Goal: Task Accomplishment & Management: Contribute content

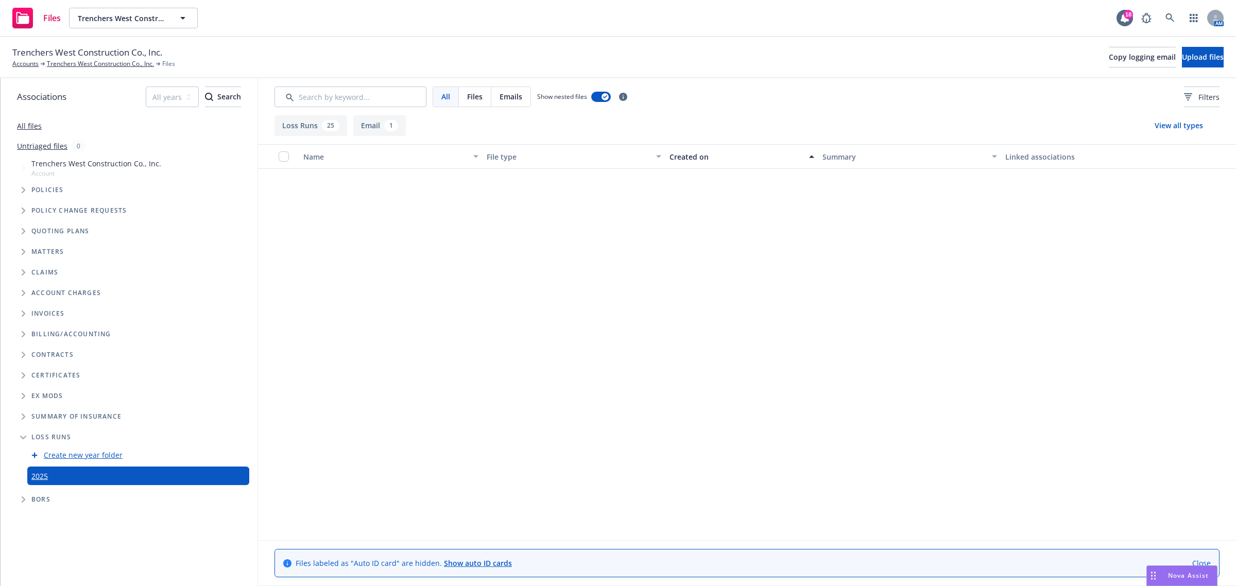
scroll to position [814, 0]
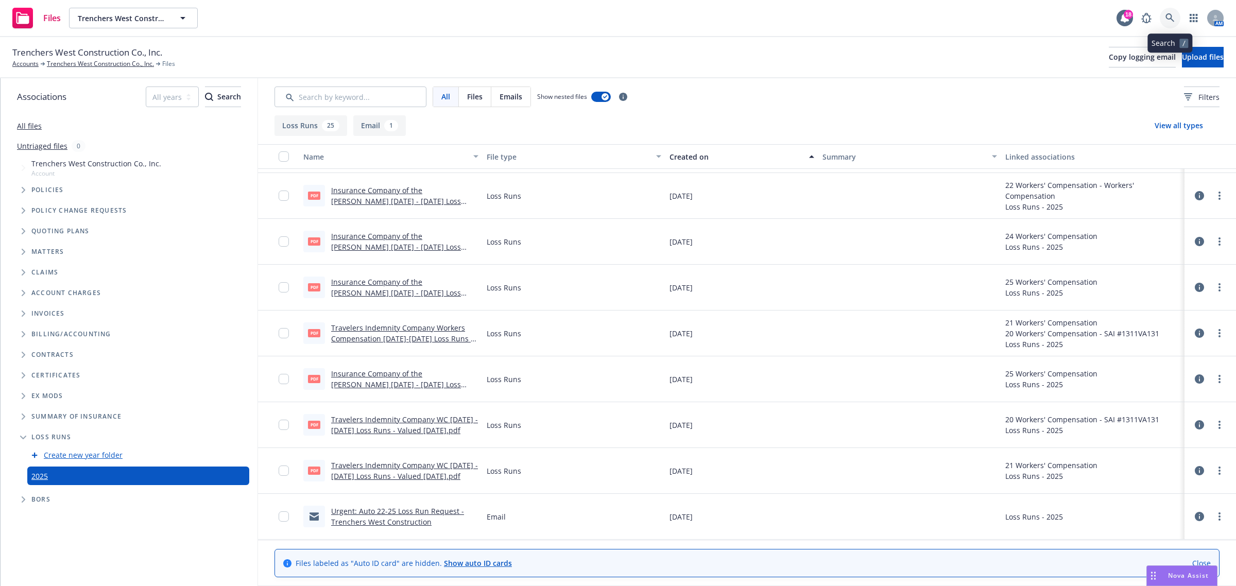
click at [1174, 24] on link at bounding box center [1170, 18] width 21 height 21
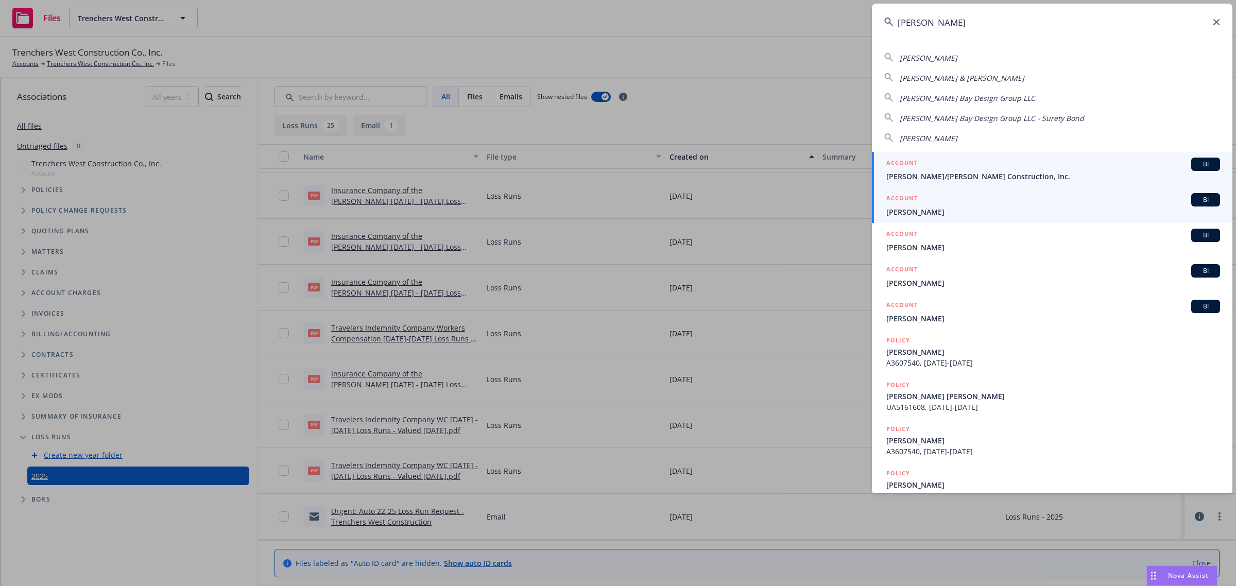
type input "[PERSON_NAME]"
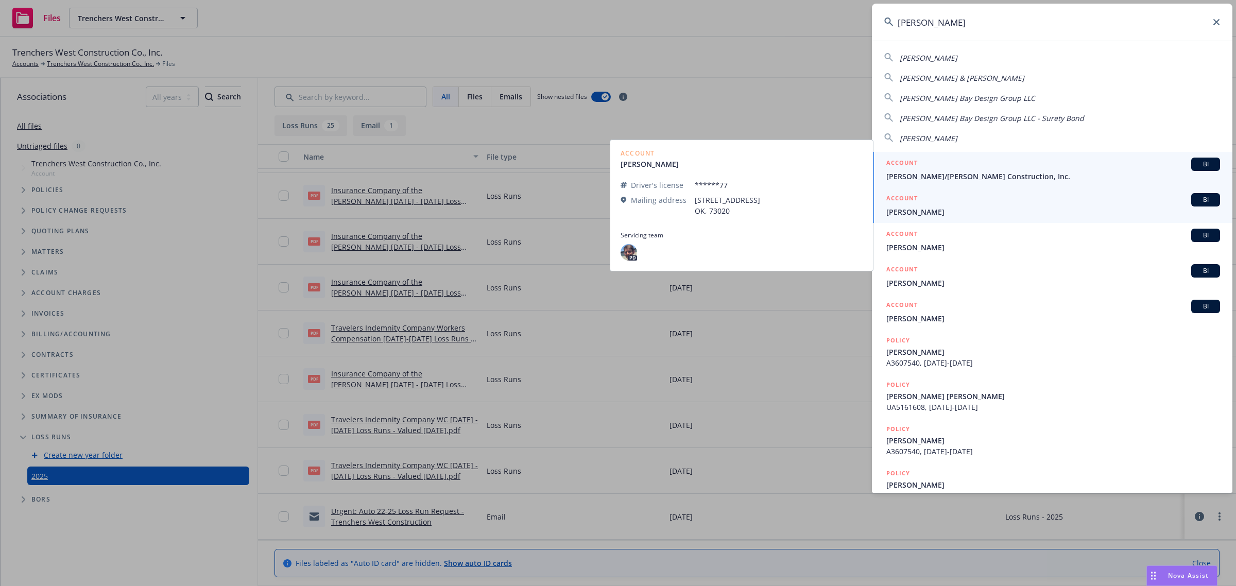
click at [937, 176] on span "[PERSON_NAME]/[PERSON_NAME] Construction, Inc." at bounding box center [1054, 176] width 334 height 11
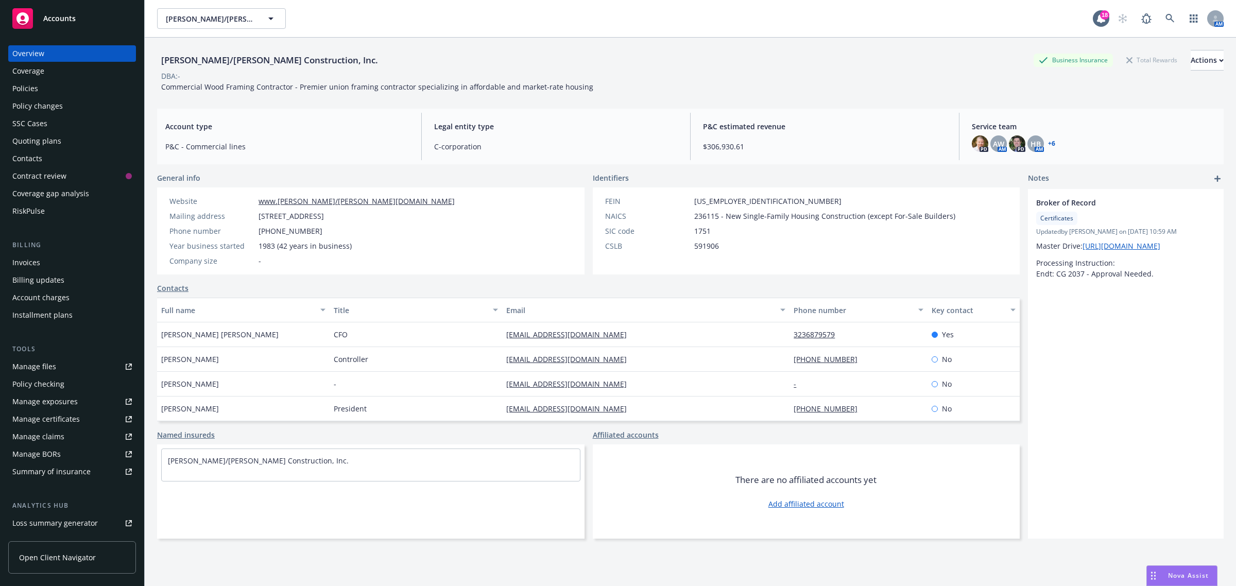
click at [47, 91] on div "Policies" at bounding box center [72, 88] width 120 height 16
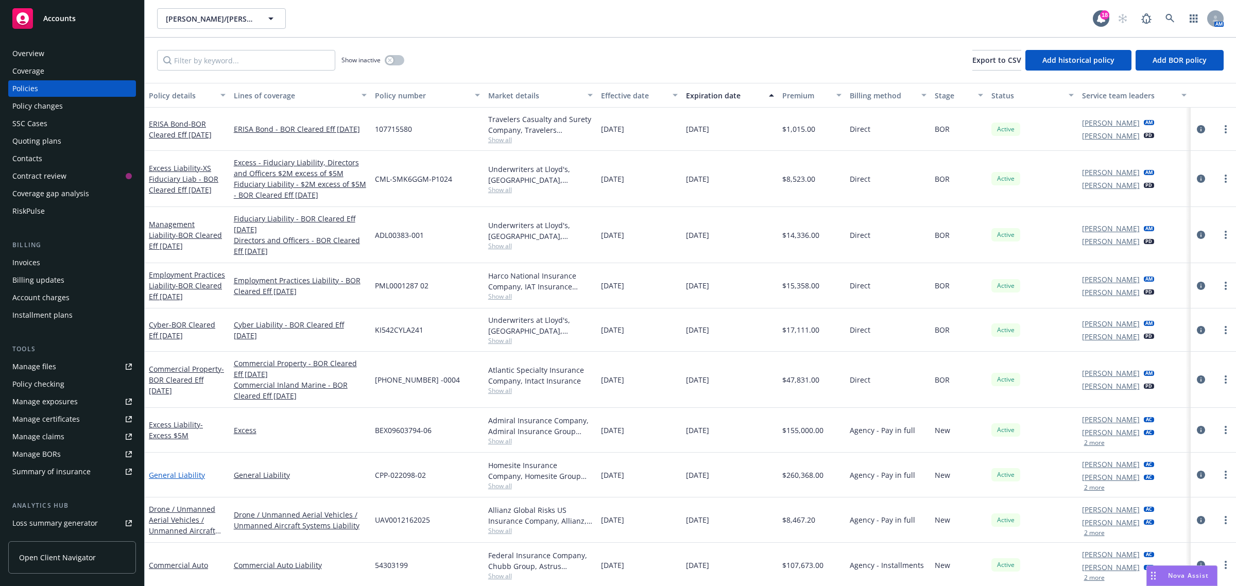
click at [176, 477] on link "General Liability" at bounding box center [177, 475] width 56 height 10
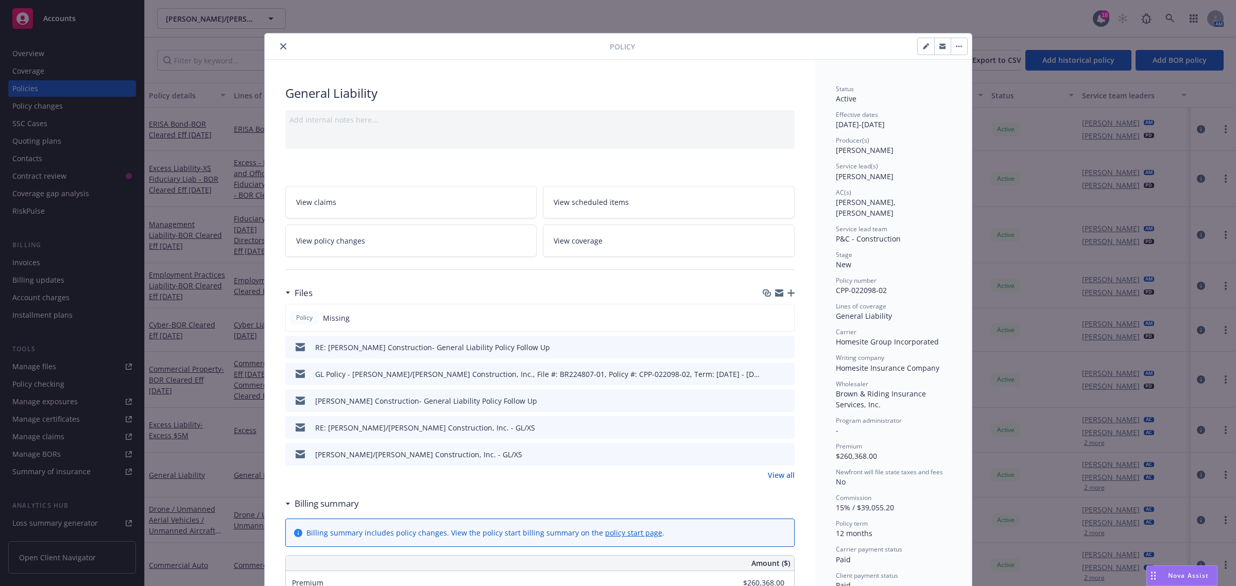
click at [774, 318] on div "Policy Missing" at bounding box center [540, 318] width 510 height 28
click at [788, 297] on icon "button" at bounding box center [791, 293] width 7 height 7
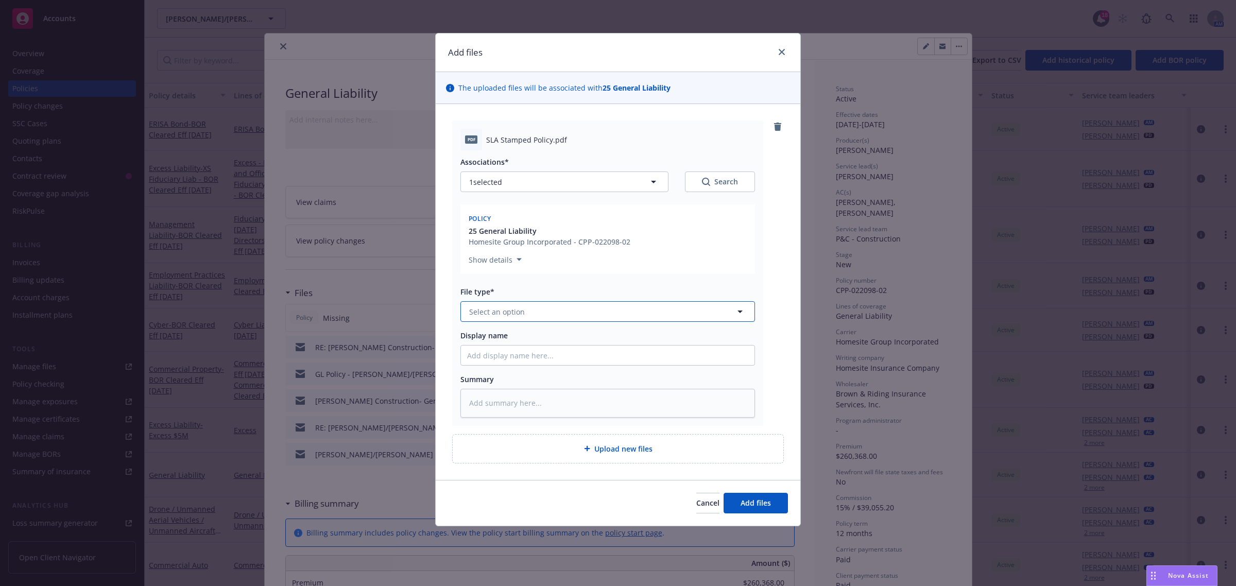
click at [490, 307] on span "Select an option" at bounding box center [497, 312] width 56 height 11
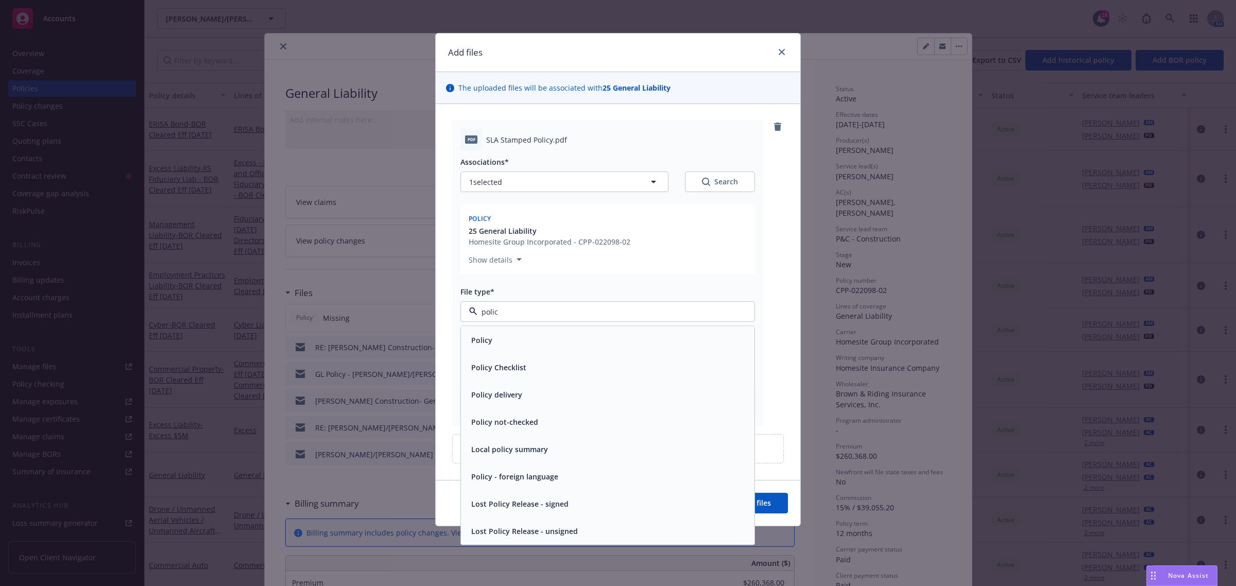
type input "policy"
click at [480, 344] on span "Policy" at bounding box center [481, 340] width 21 height 11
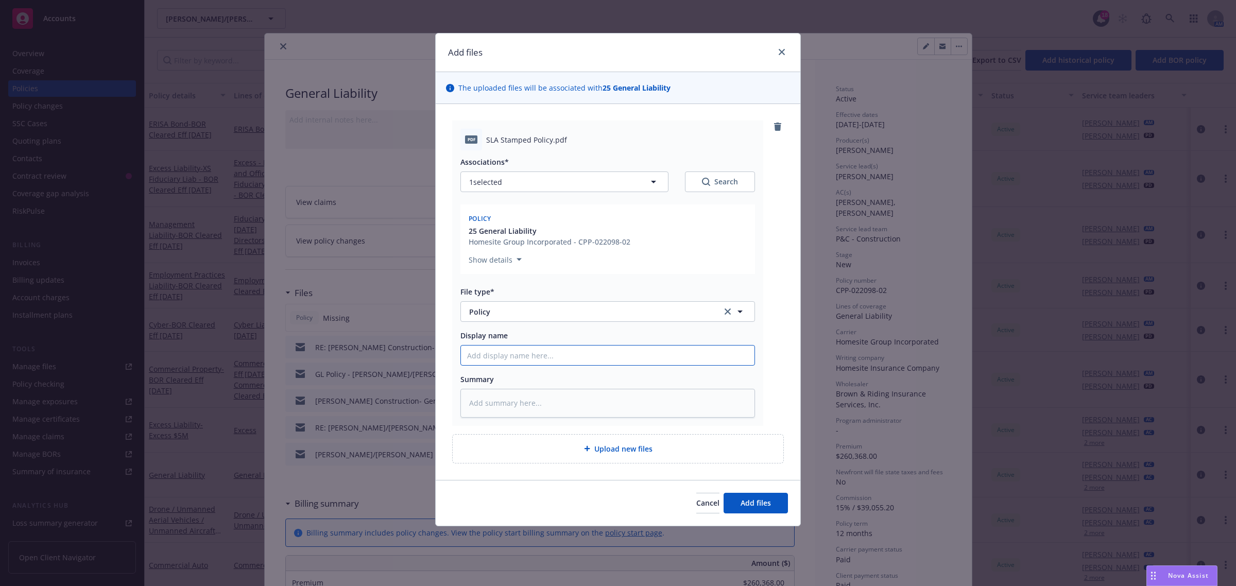
click at [479, 354] on input "Display name" at bounding box center [608, 356] width 294 height 20
type textarea "x"
type input "G"
type textarea "x"
type input "Ge"
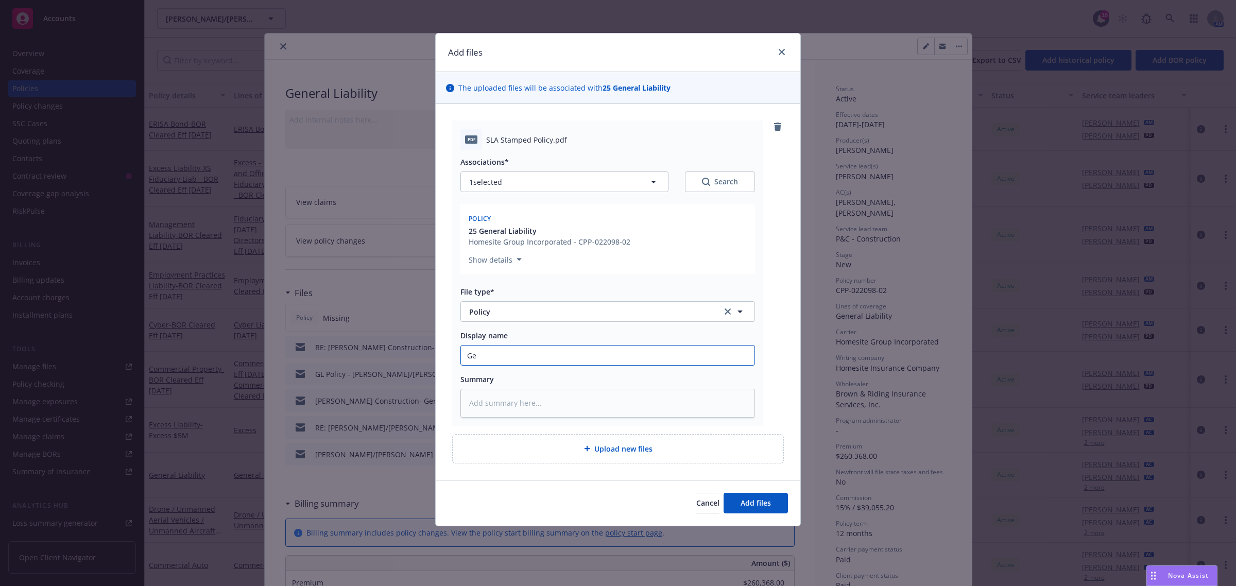
type textarea "x"
type input "G"
type textarea "x"
type input "2"
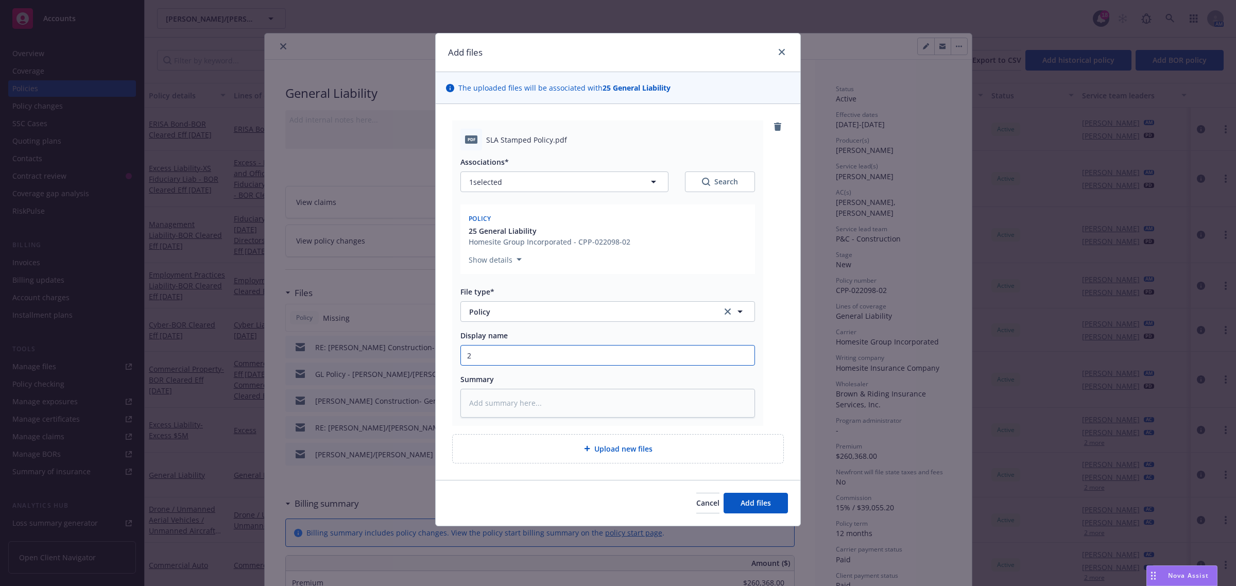
type textarea "x"
type input "25"
type textarea "x"
type input "25-"
type textarea "x"
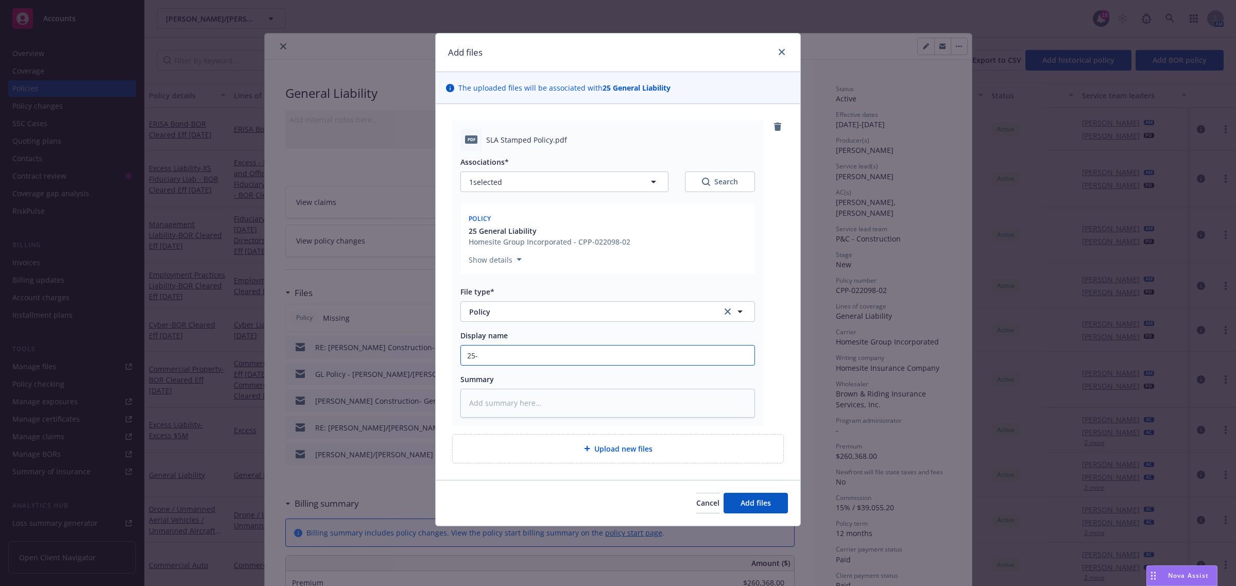
type input "25-2"
type textarea "x"
type input "25-26"
type textarea "x"
type input "25-26"
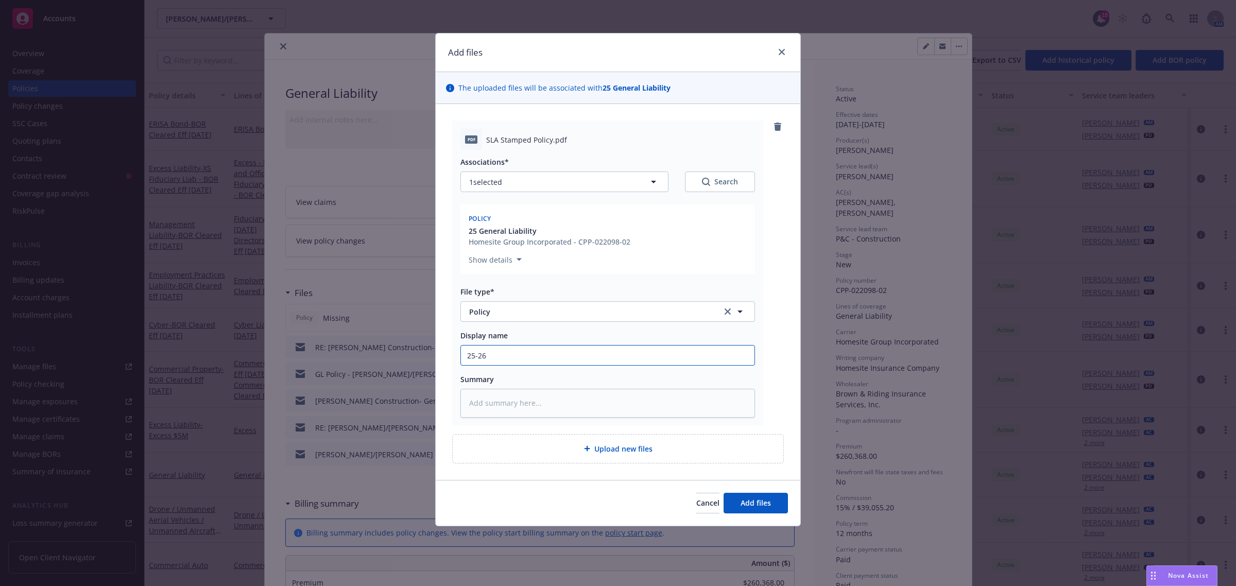
type textarea "x"
type input "25-26 G"
type textarea "x"
type input "25-26 Ge"
type textarea "x"
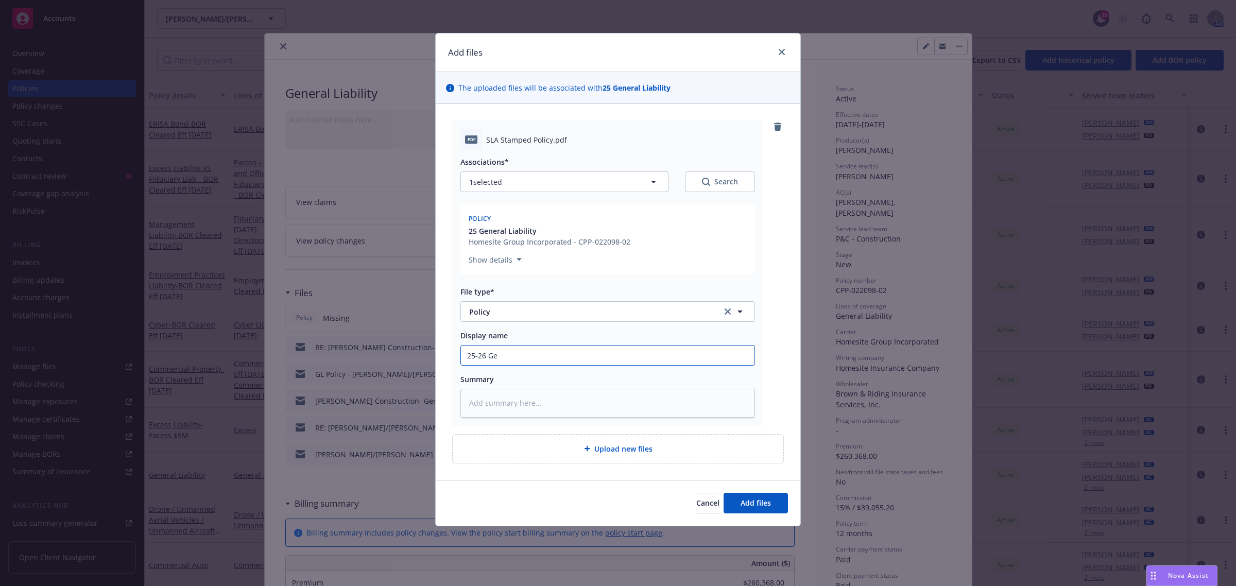
type input "25-26 Gen"
type textarea "x"
type input "25-26 Gene"
type textarea "x"
type input "25-26 Gener"
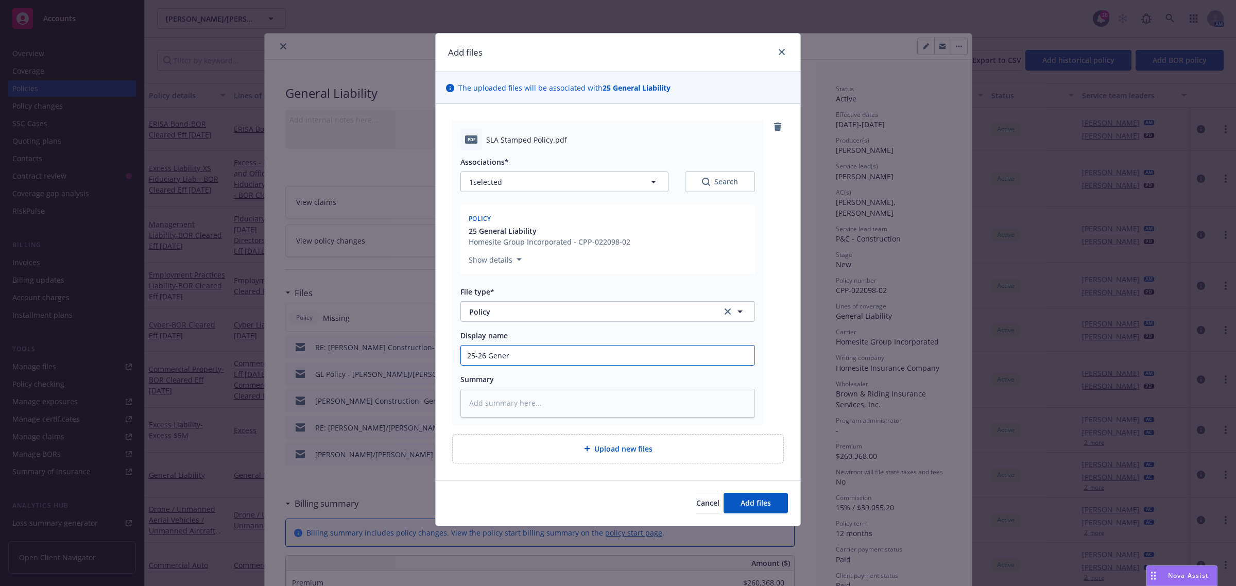
type textarea "x"
type input "25-26 Genera"
type textarea "x"
type input "25-26 General"
type textarea "x"
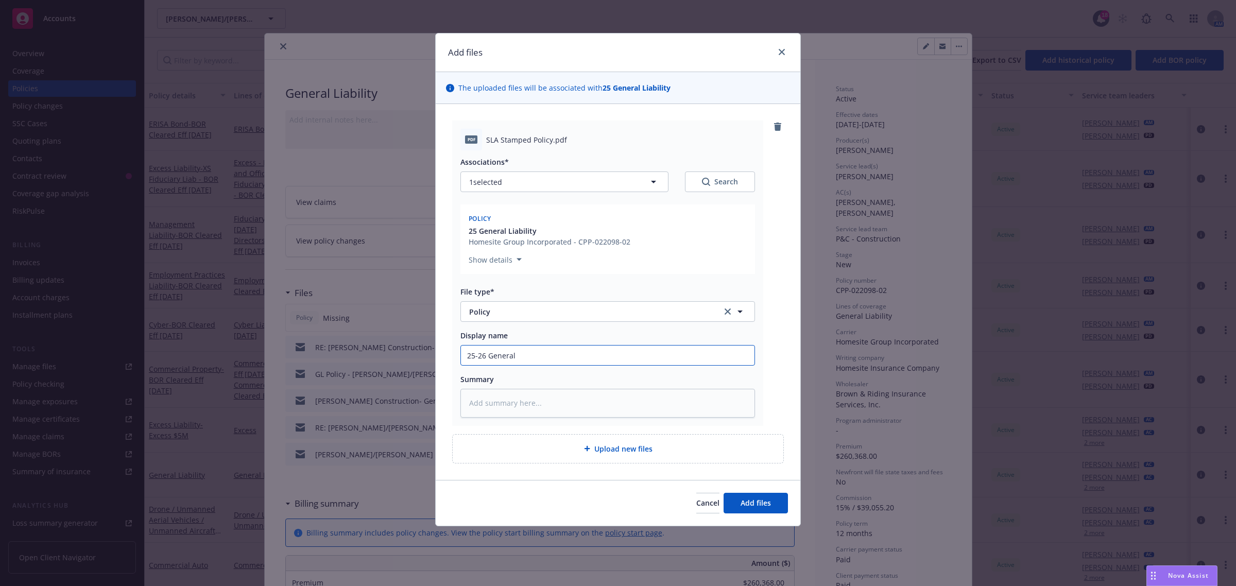
type input "25-26 General"
type textarea "x"
type input "25-26 General L"
type textarea "x"
type input "25-26 General Li"
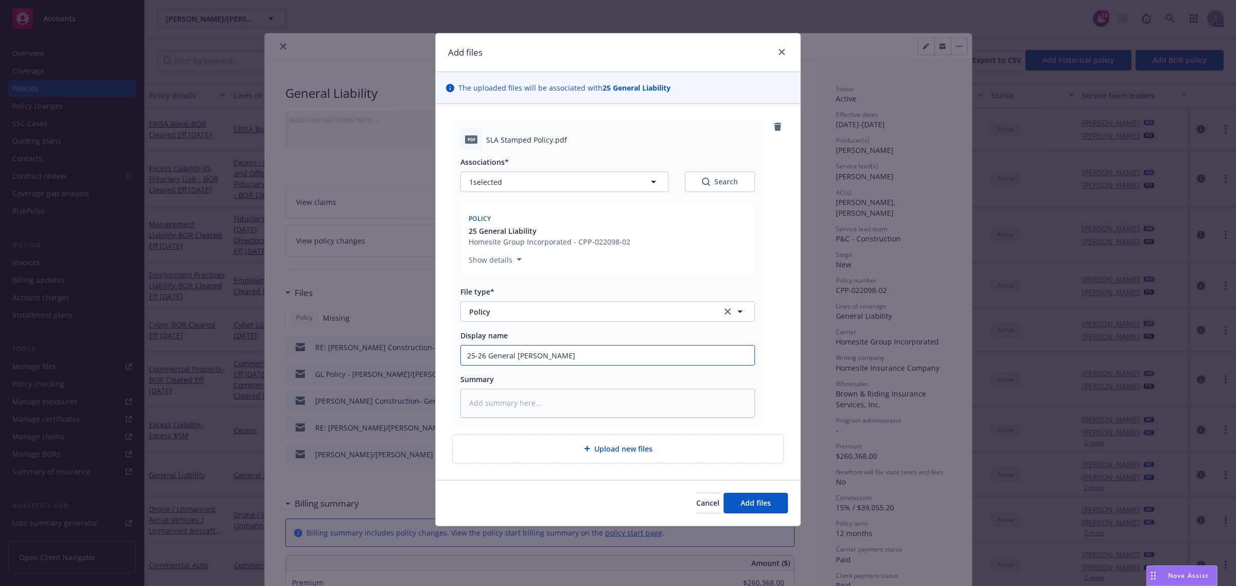
type textarea "x"
type input "25-26 General Lia"
type textarea "x"
type input "25-26 General Liab"
type textarea "x"
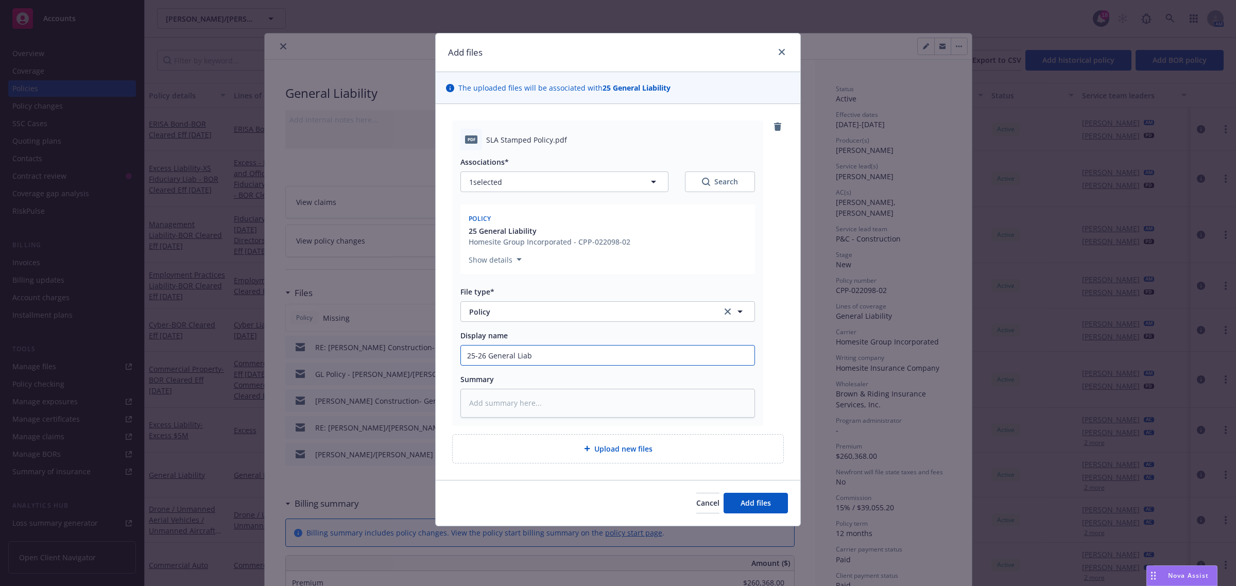
type input "25-26 General Liabi"
type textarea "x"
type input "25-26 General Liabil"
type textarea "x"
type input "25-26 General Liabili"
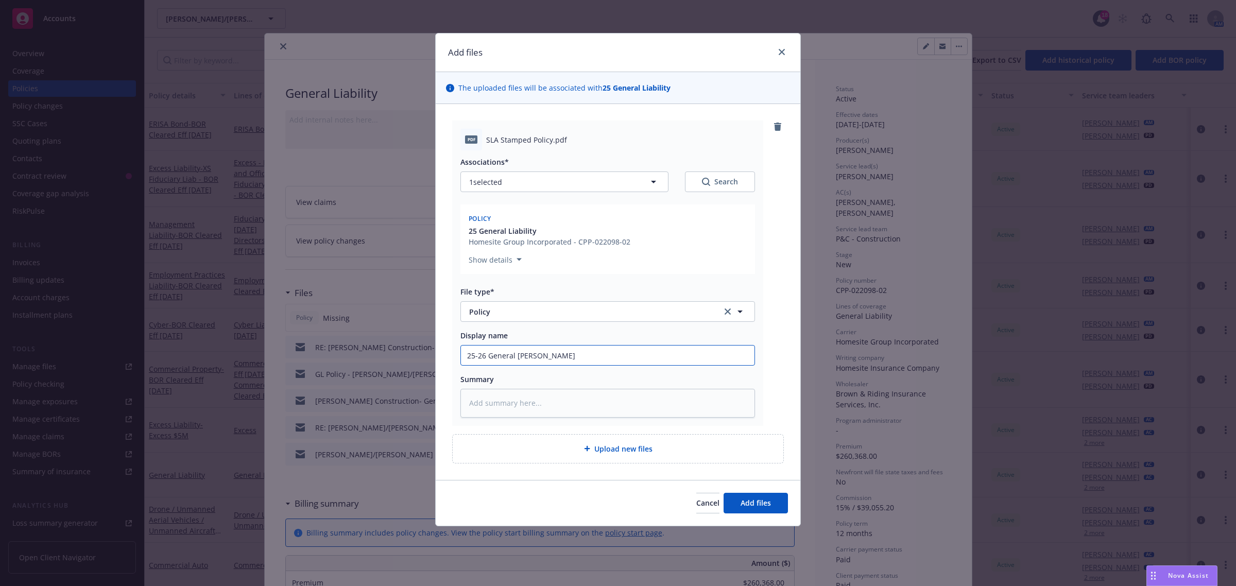
type textarea "x"
type input "25-26 General Liabilit"
type textarea "x"
type input "25-26 General Liability"
type textarea "x"
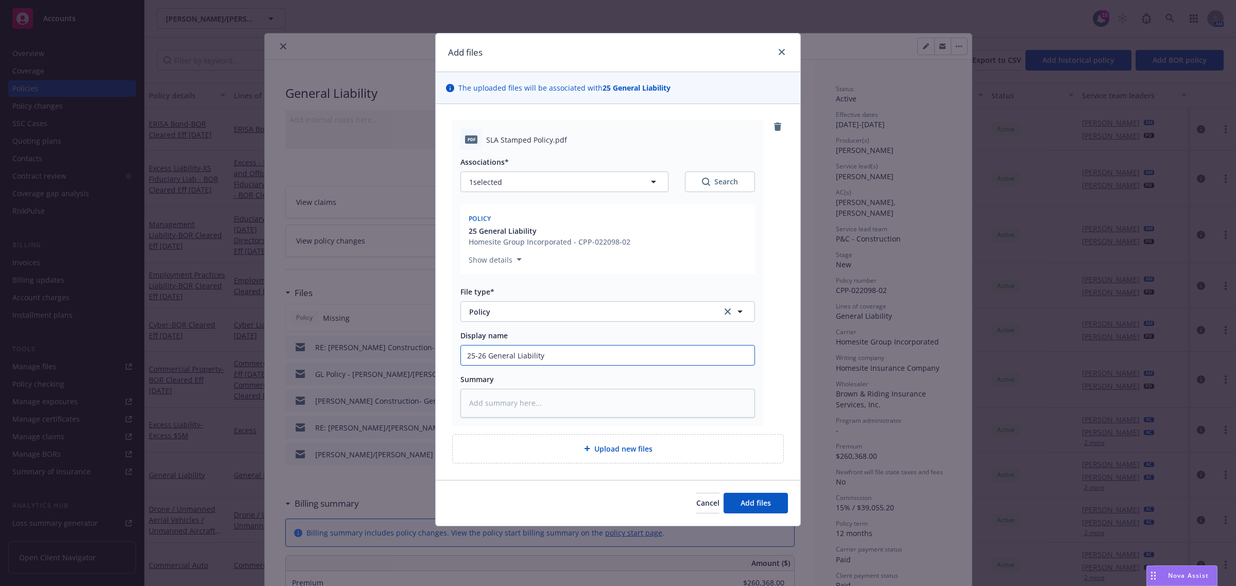
type input "25-26 General Liability"
type textarea "x"
type input "25-26 General Liability P"
type textarea "x"
type input "25-26 General Liability Po"
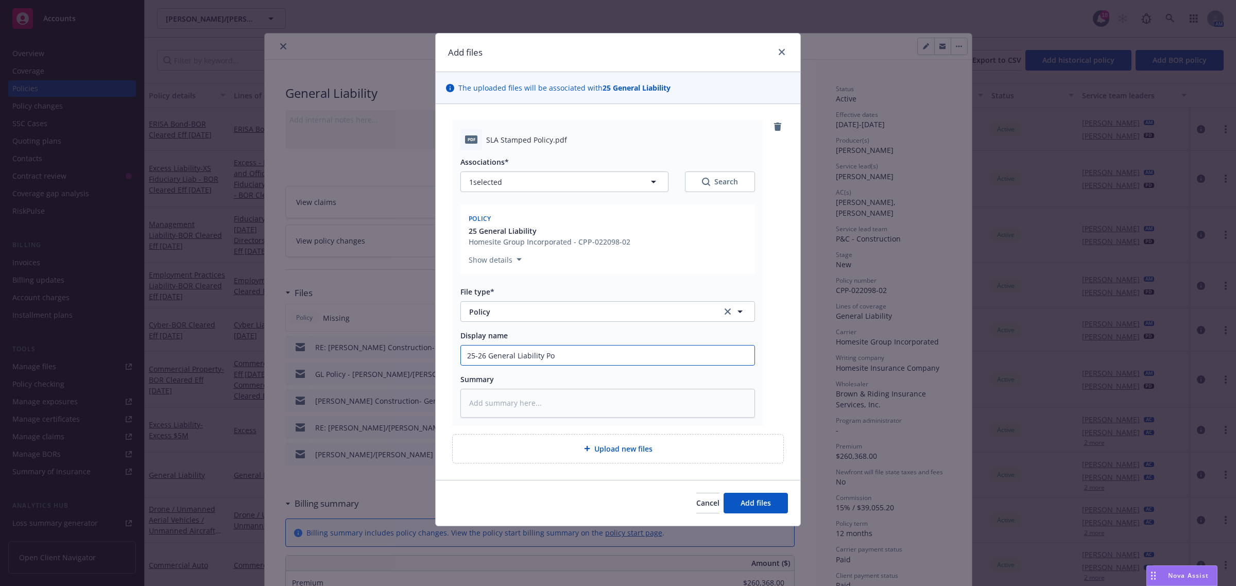
type textarea "x"
type input "25-26 General Liability Pol"
type textarea "x"
type input "25-26 General Liability Poli"
type textarea "x"
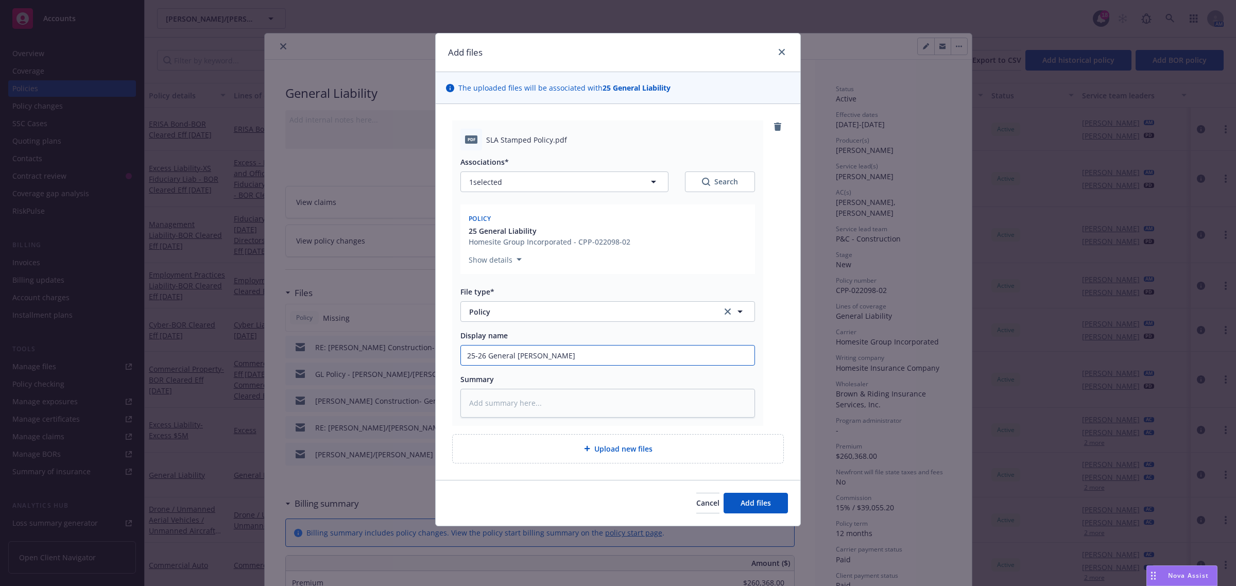
type input "25-26 General Liability Polic"
type textarea "x"
type input "25-26 General Liability Policy"
click at [771, 506] on span "Add files" at bounding box center [756, 503] width 30 height 10
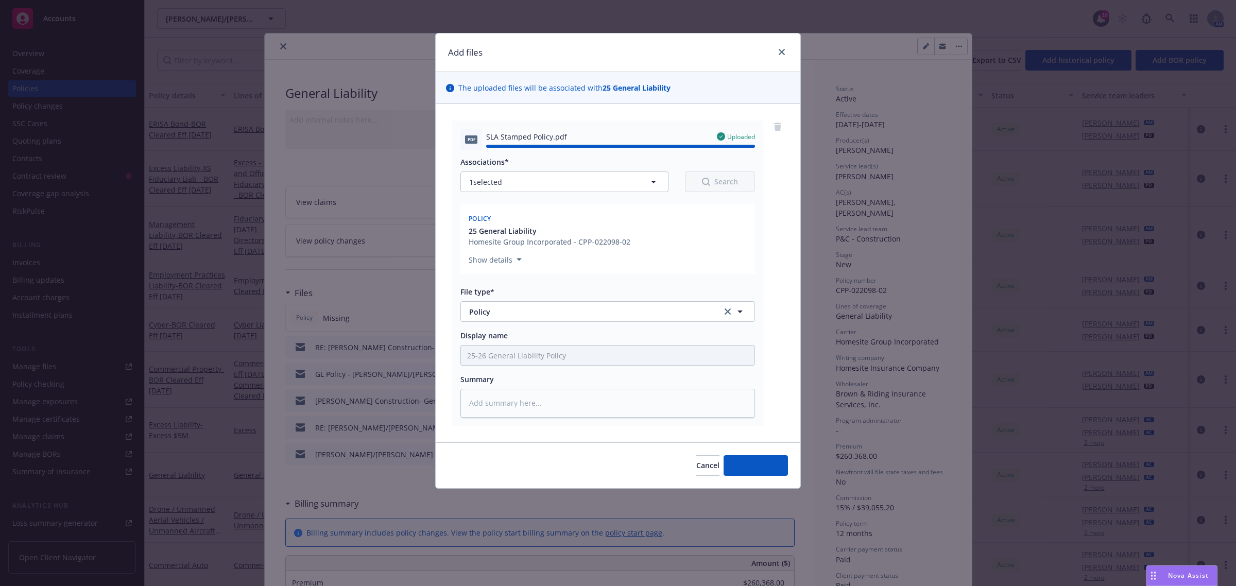
type textarea "x"
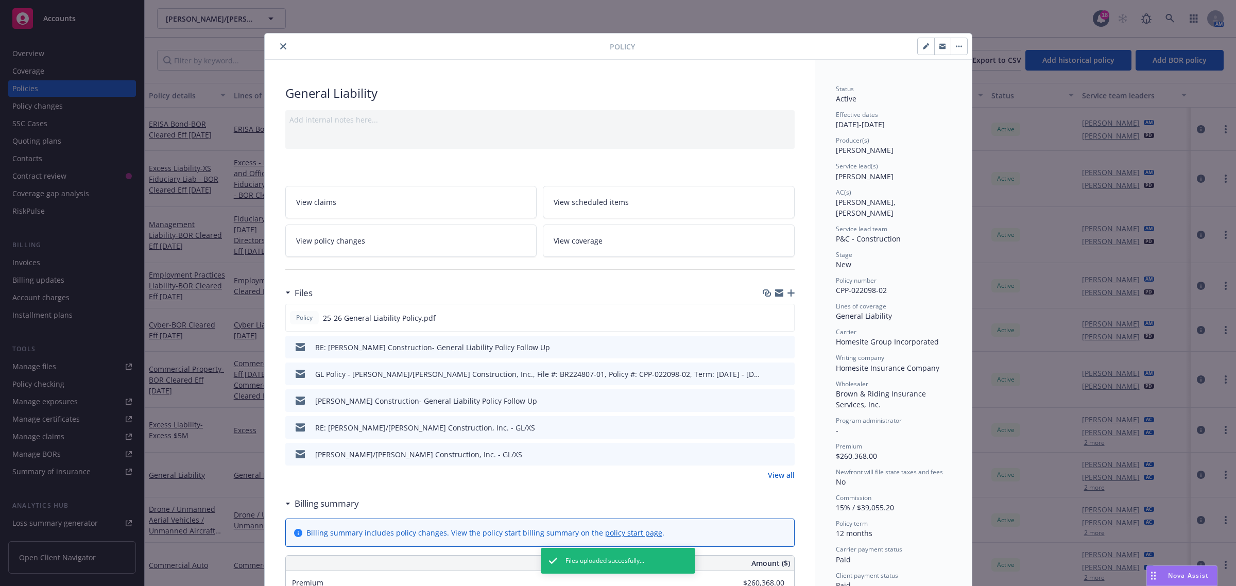
click at [280, 46] on icon "close" at bounding box center [283, 46] width 6 height 6
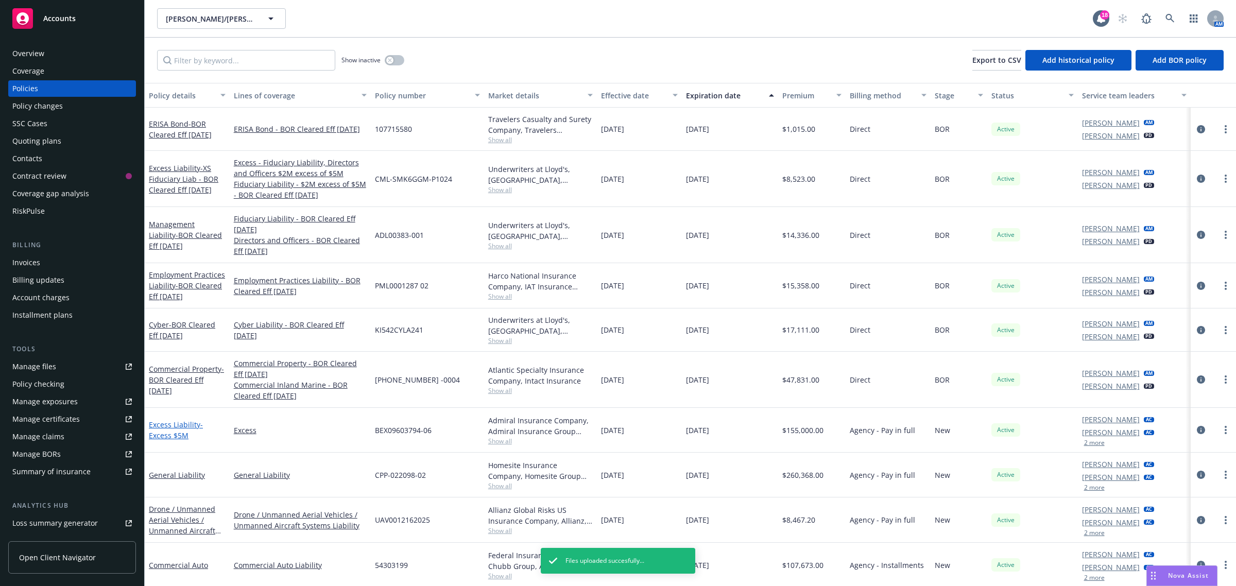
click at [189, 428] on link "Excess Liability - Excess $5M" at bounding box center [176, 430] width 54 height 21
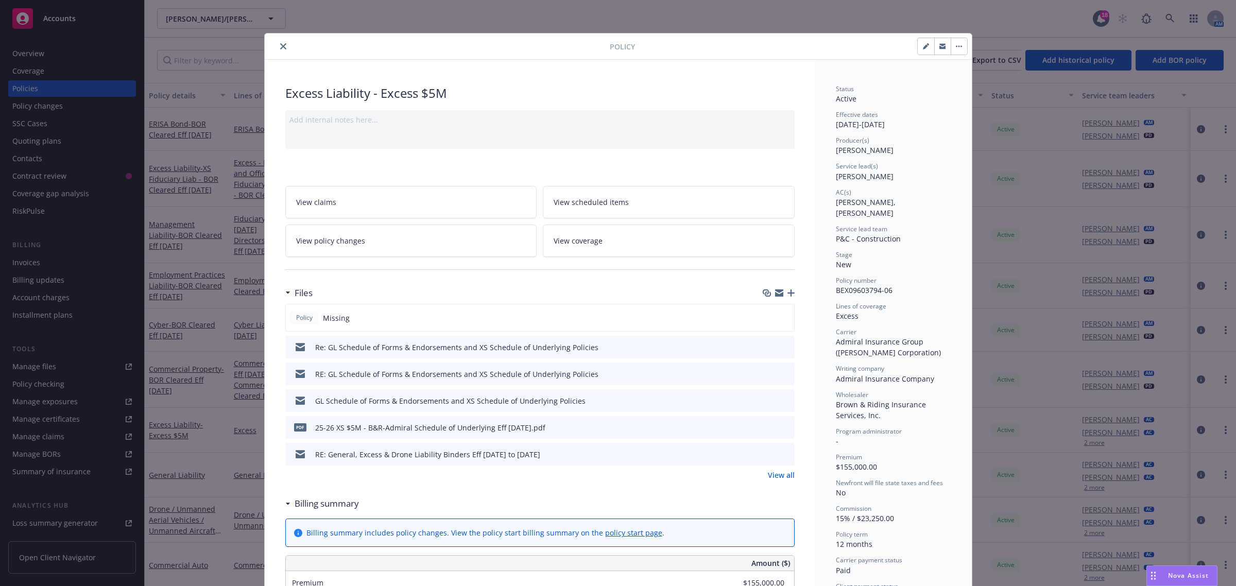
click at [277, 52] on button "close" at bounding box center [283, 46] width 12 height 12
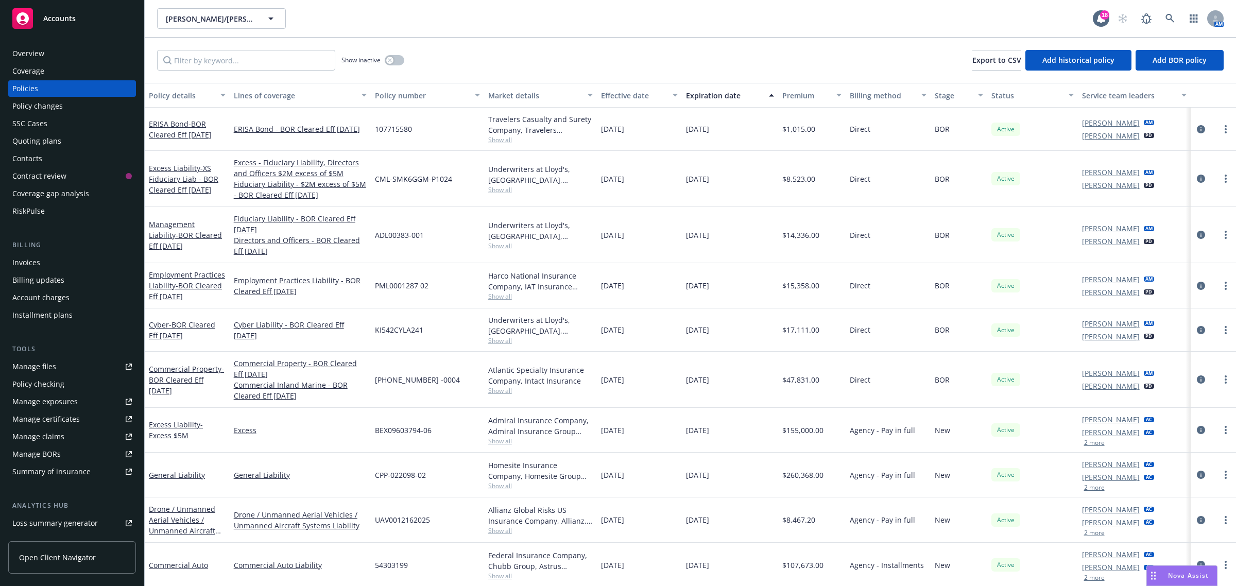
scroll to position [183, 0]
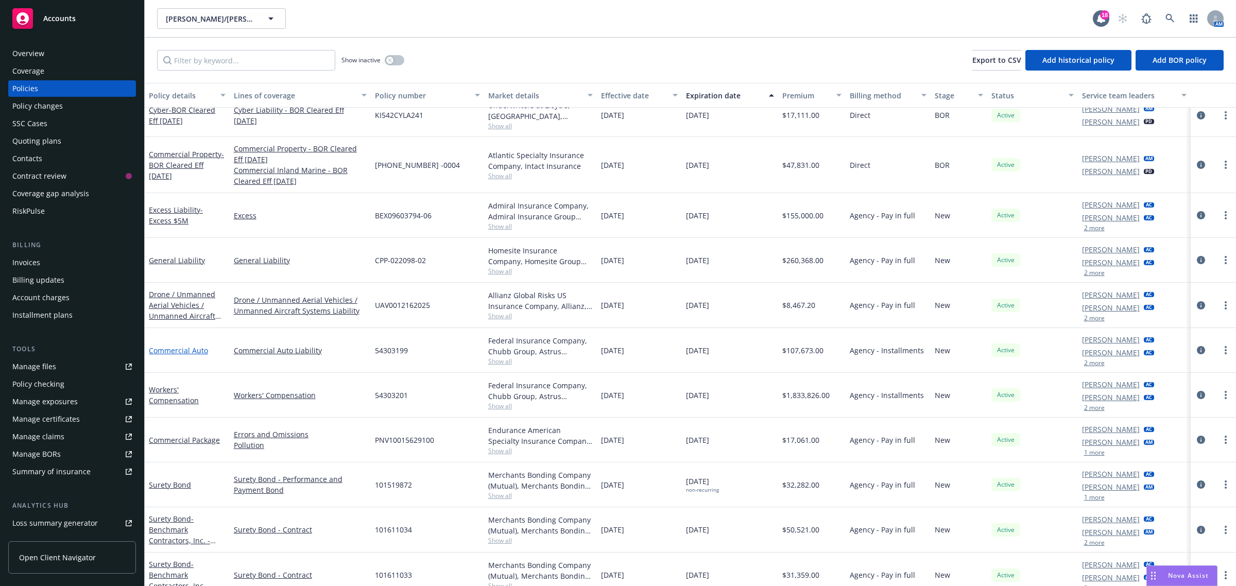
click at [197, 354] on link "Commercial Auto" at bounding box center [178, 351] width 59 height 10
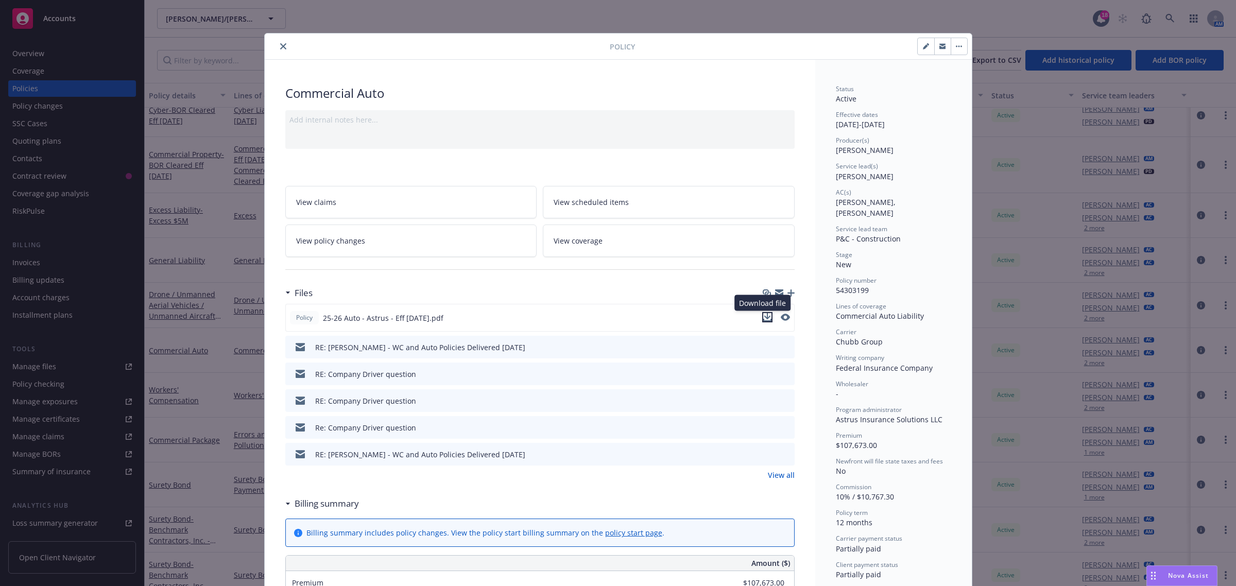
click at [764, 318] on icon "download file" at bounding box center [767, 316] width 7 height 6
